Goal: Find specific page/section: Find specific page/section

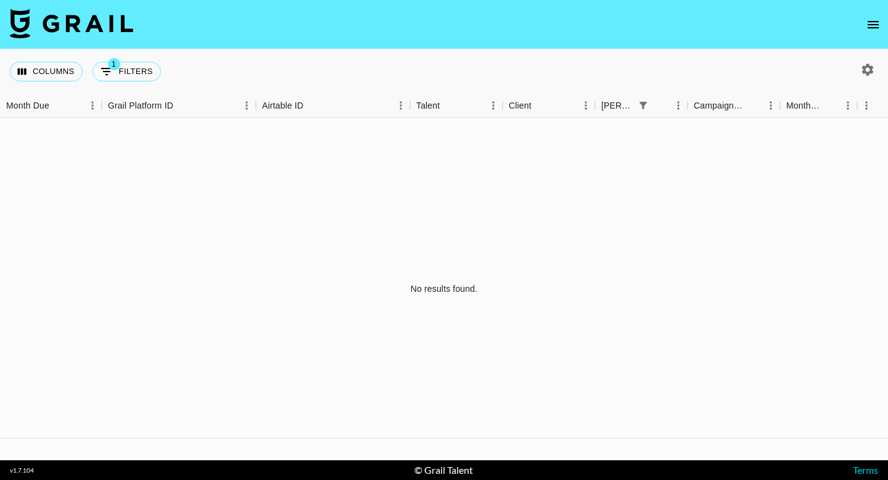
click at [868, 25] on icon "open drawer" at bounding box center [872, 24] width 15 height 15
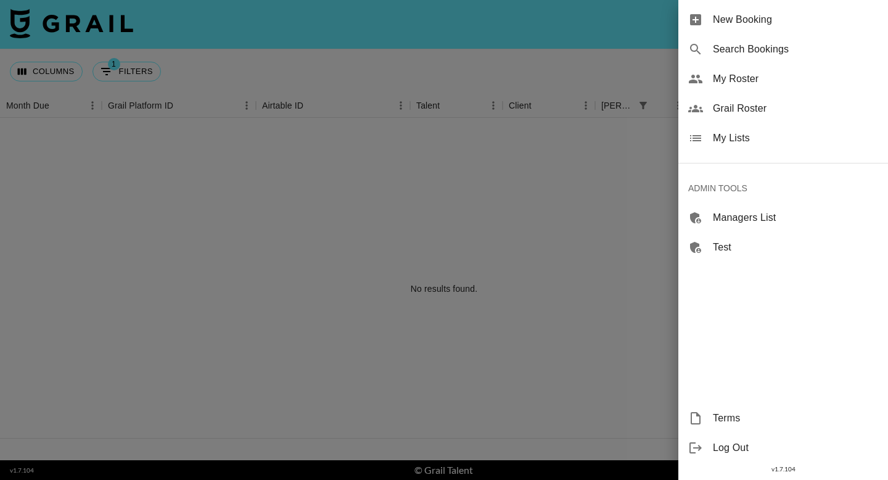
click at [758, 100] on div "Grail Roster" at bounding box center [783, 109] width 210 height 30
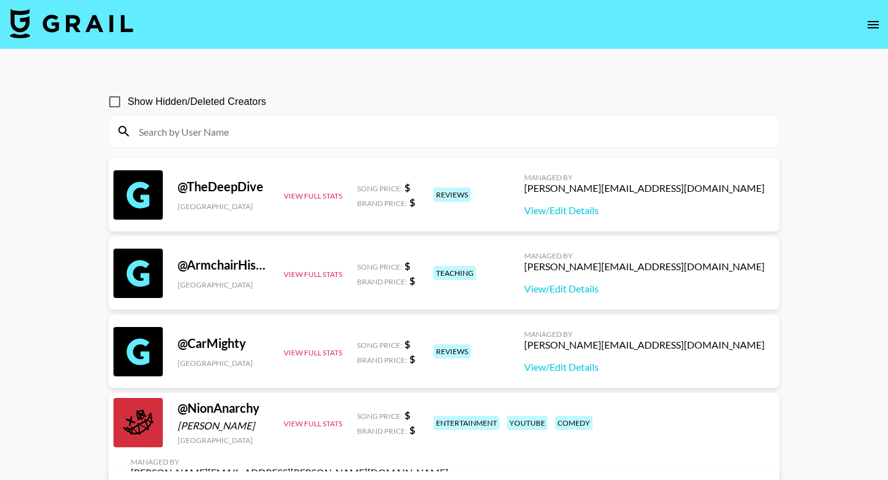
click at [336, 120] on div at bounding box center [443, 131] width 669 height 32
click at [344, 133] on input at bounding box center [451, 131] width 640 height 20
paste input "ryxnhxffmxnn"
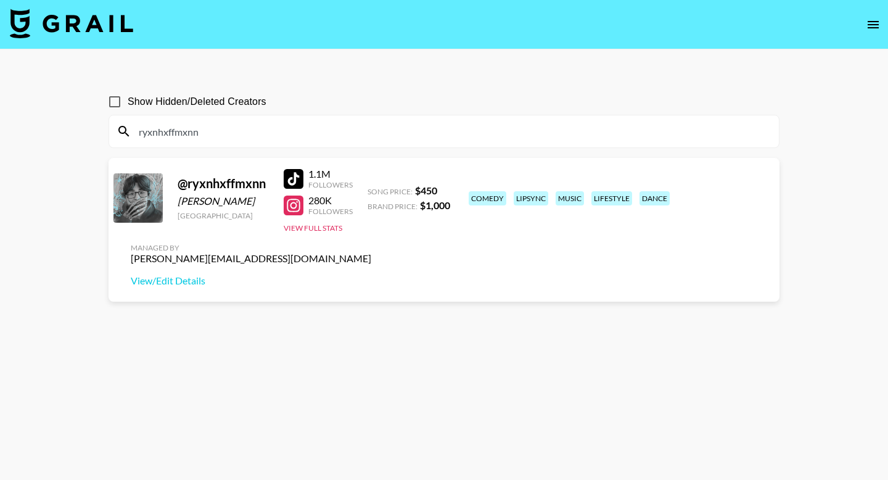
click at [439, 132] on input "ryxnhxffmxnn" at bounding box center [451, 131] width 640 height 20
paste input "jackstaarr"
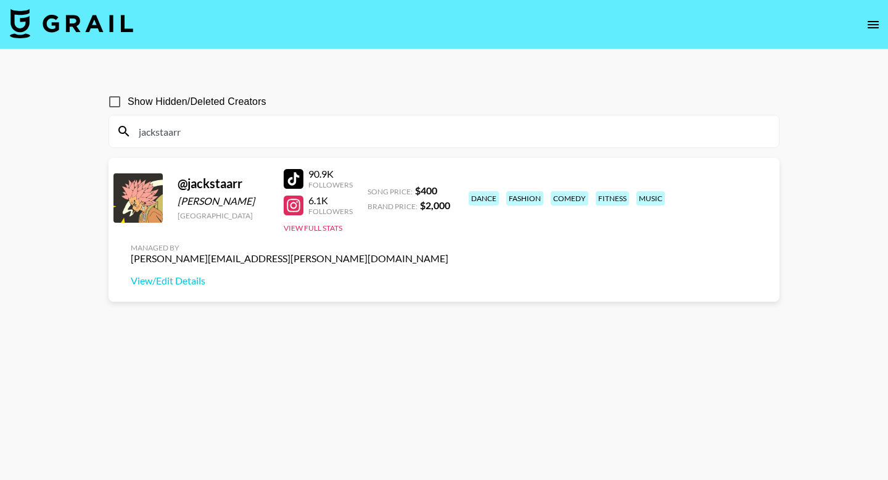
click at [380, 131] on input "jackstaarr" at bounding box center [451, 131] width 640 height 20
paste input "clinton2x"
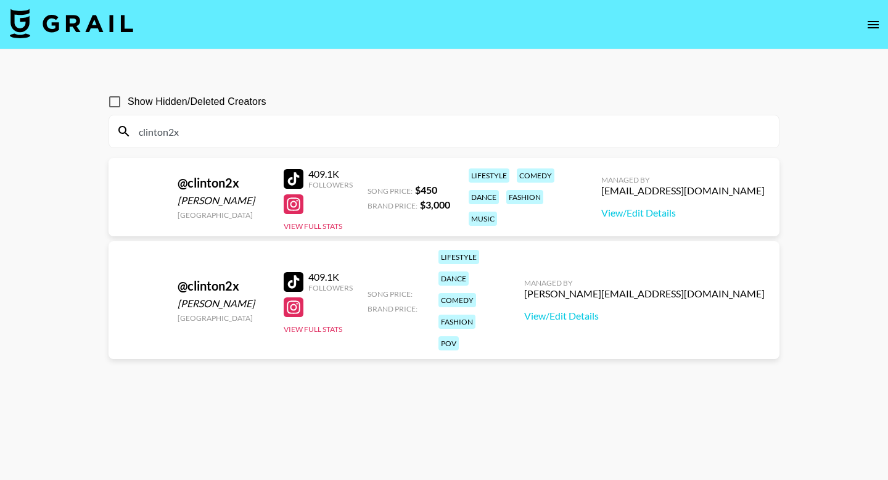
type input "clinton2x"
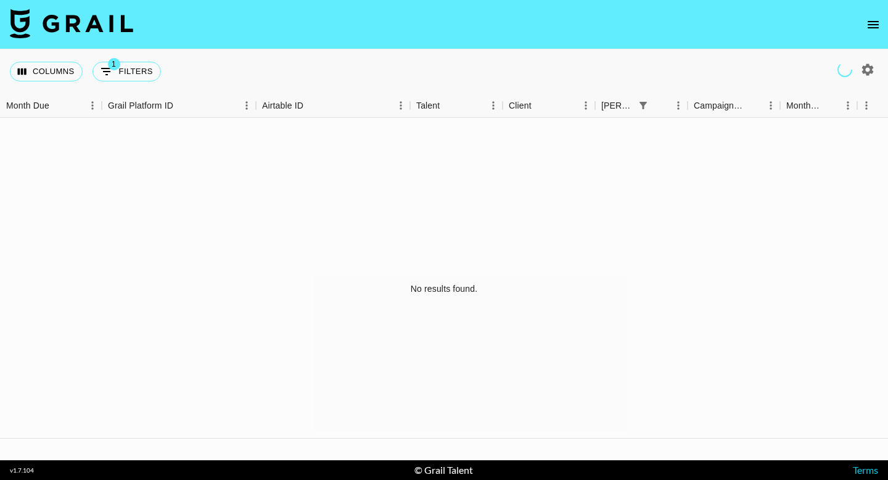
click at [873, 25] on icon "open drawer" at bounding box center [872, 24] width 15 height 15
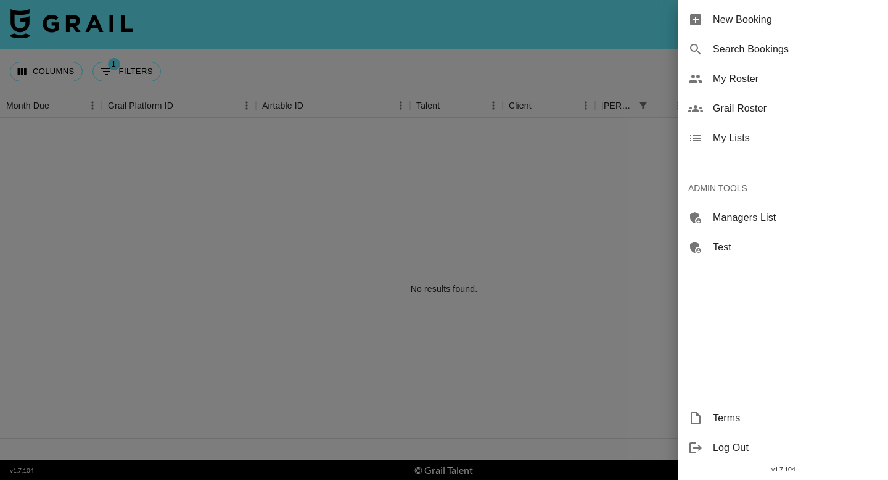
click at [749, 106] on span "Grail Roster" at bounding box center [794, 108] width 165 height 15
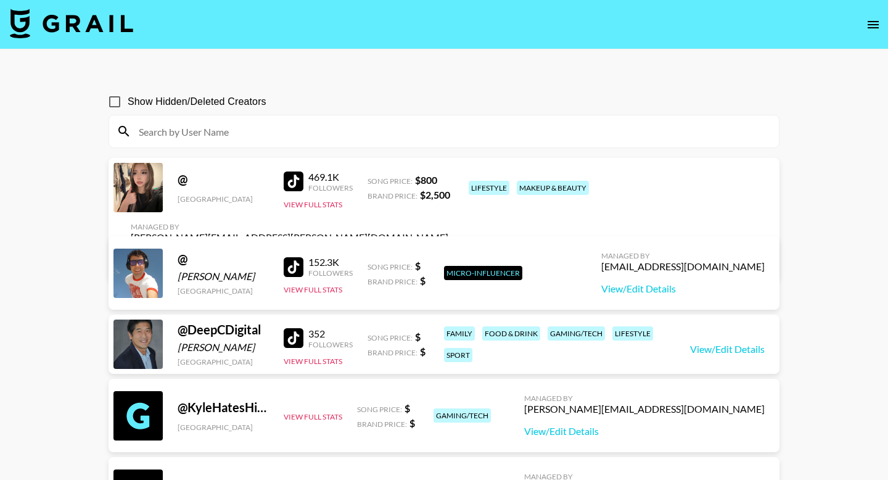
click at [304, 129] on input at bounding box center [451, 131] width 640 height 20
paste input "rubymediamakeup"
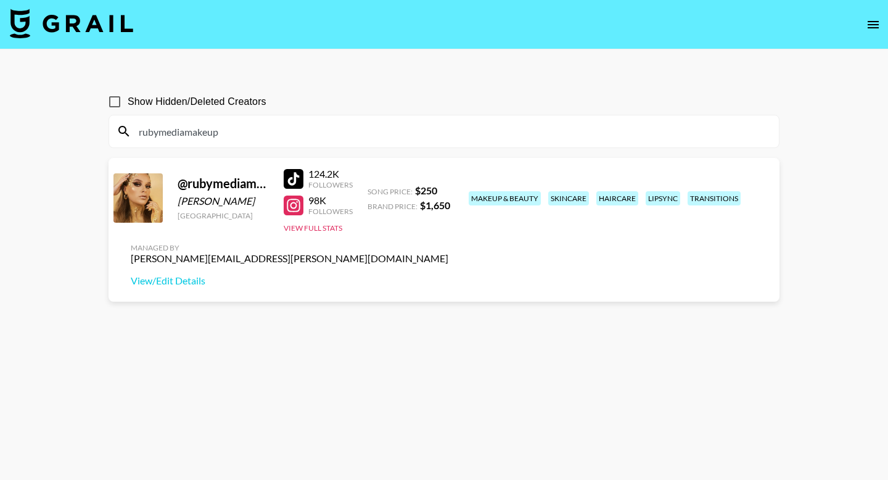
click at [451, 136] on input "rubymediamakeup" at bounding box center [451, 131] width 640 height 20
paste input "clinton2x"
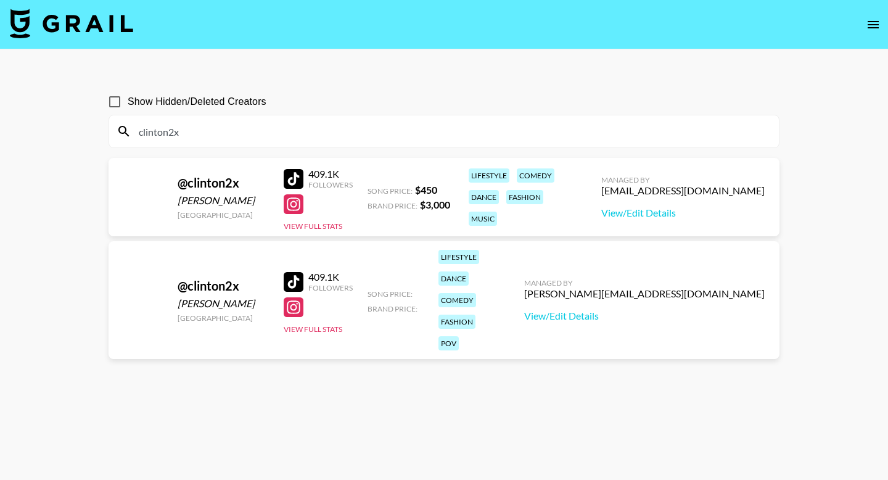
type input "clinton2x"
